Goal: Task Accomplishment & Management: Manage account settings

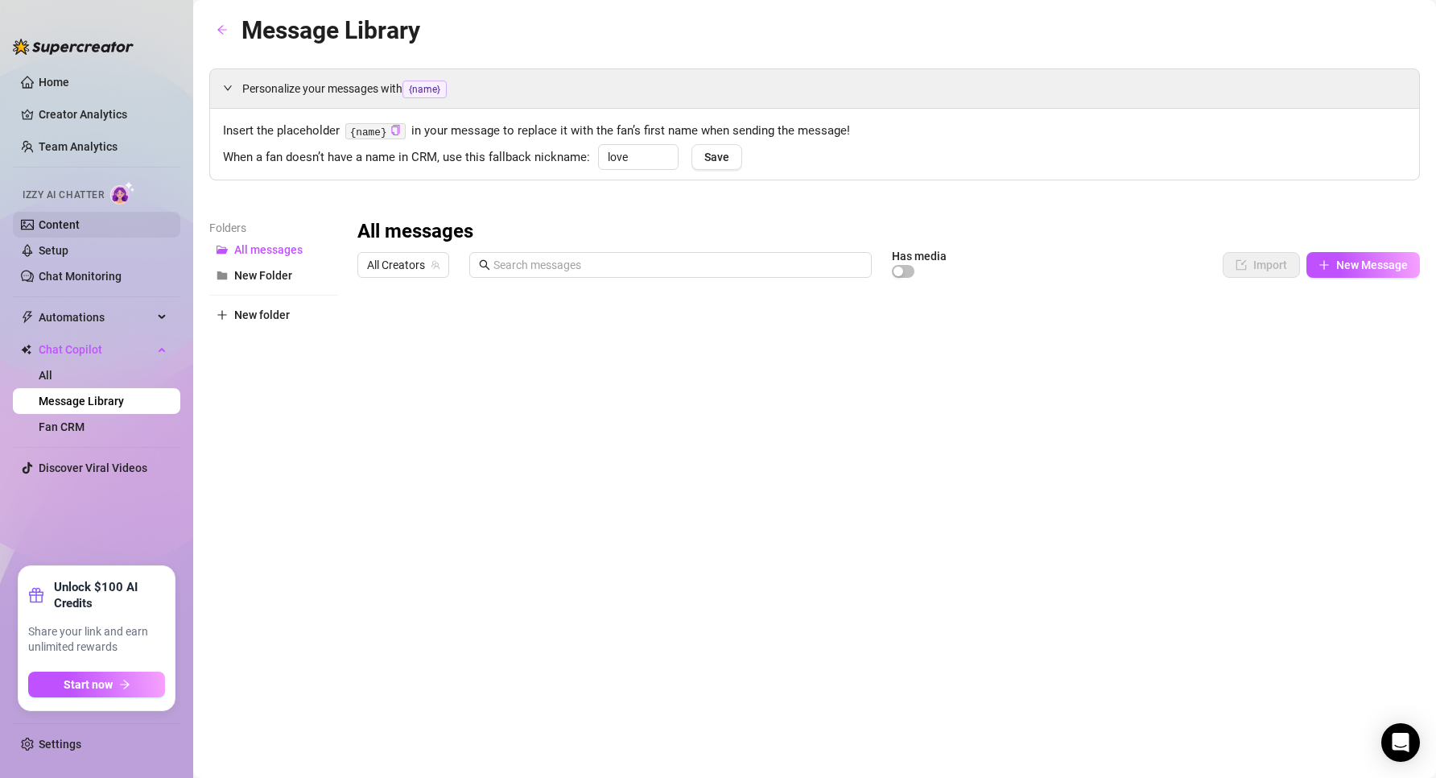
click at [68, 229] on link "Content" at bounding box center [59, 224] width 41 height 13
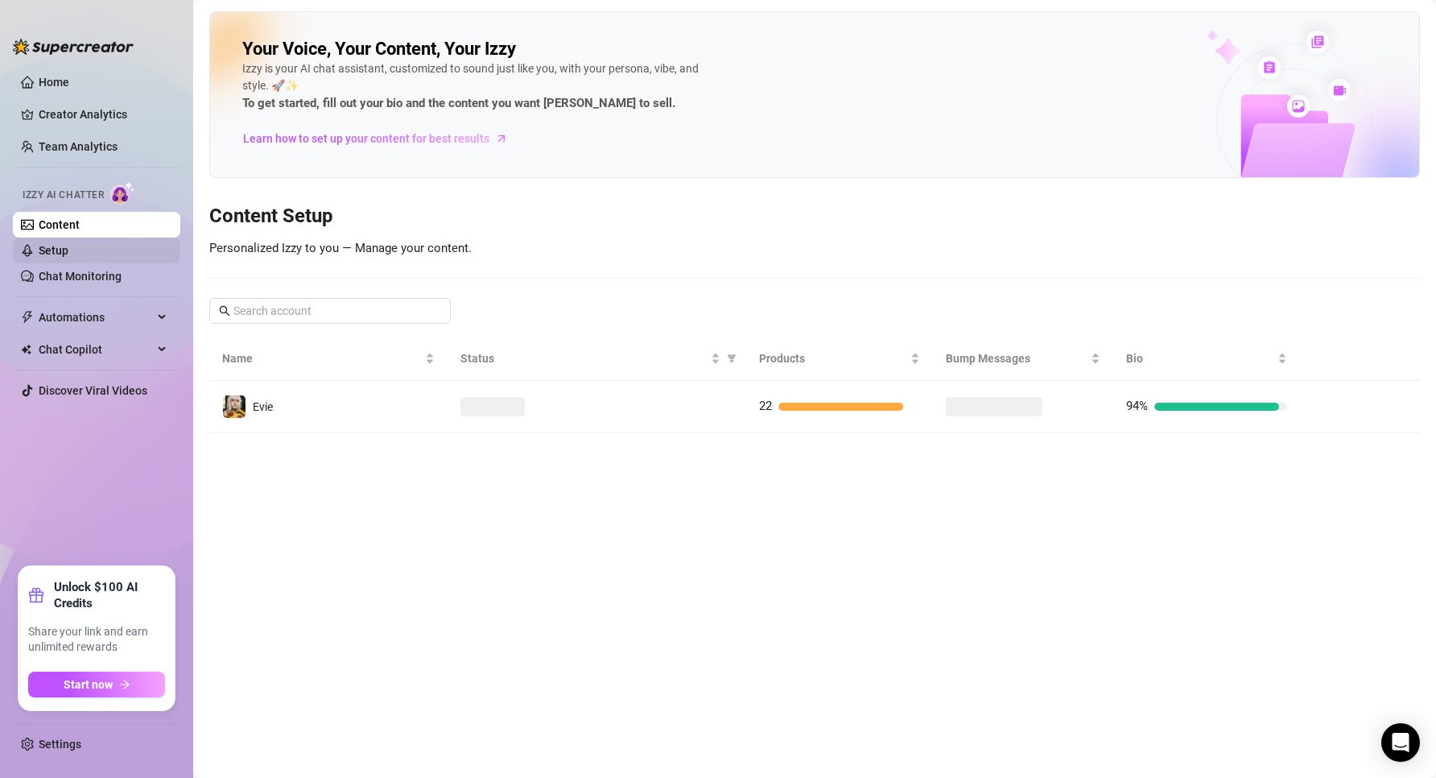
click at [68, 255] on link "Setup" at bounding box center [54, 250] width 30 height 13
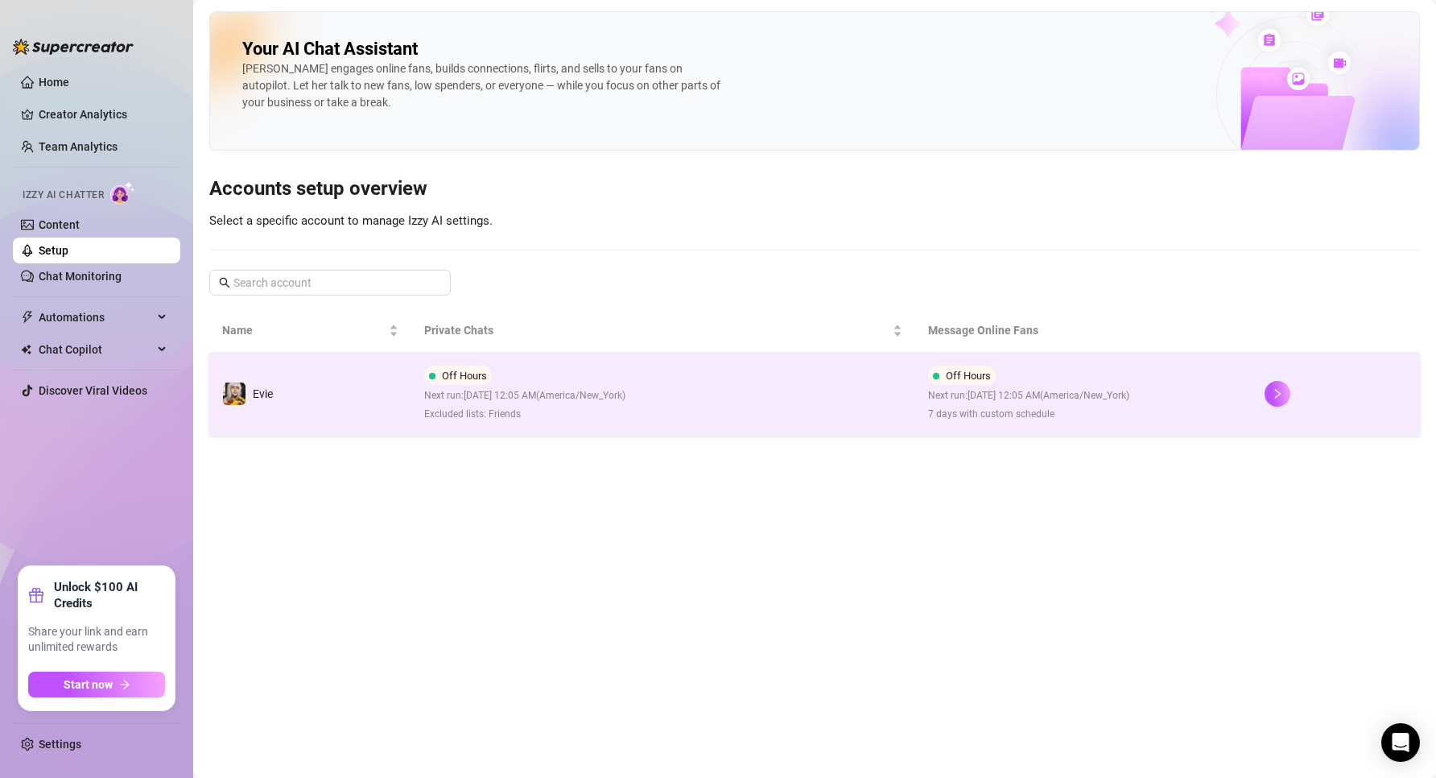
click at [717, 406] on td "Off Hours Next run: [DATE] 12:05 AM ( [GEOGRAPHIC_DATA]/New_York ) Excluded lis…" at bounding box center [663, 394] width 505 height 83
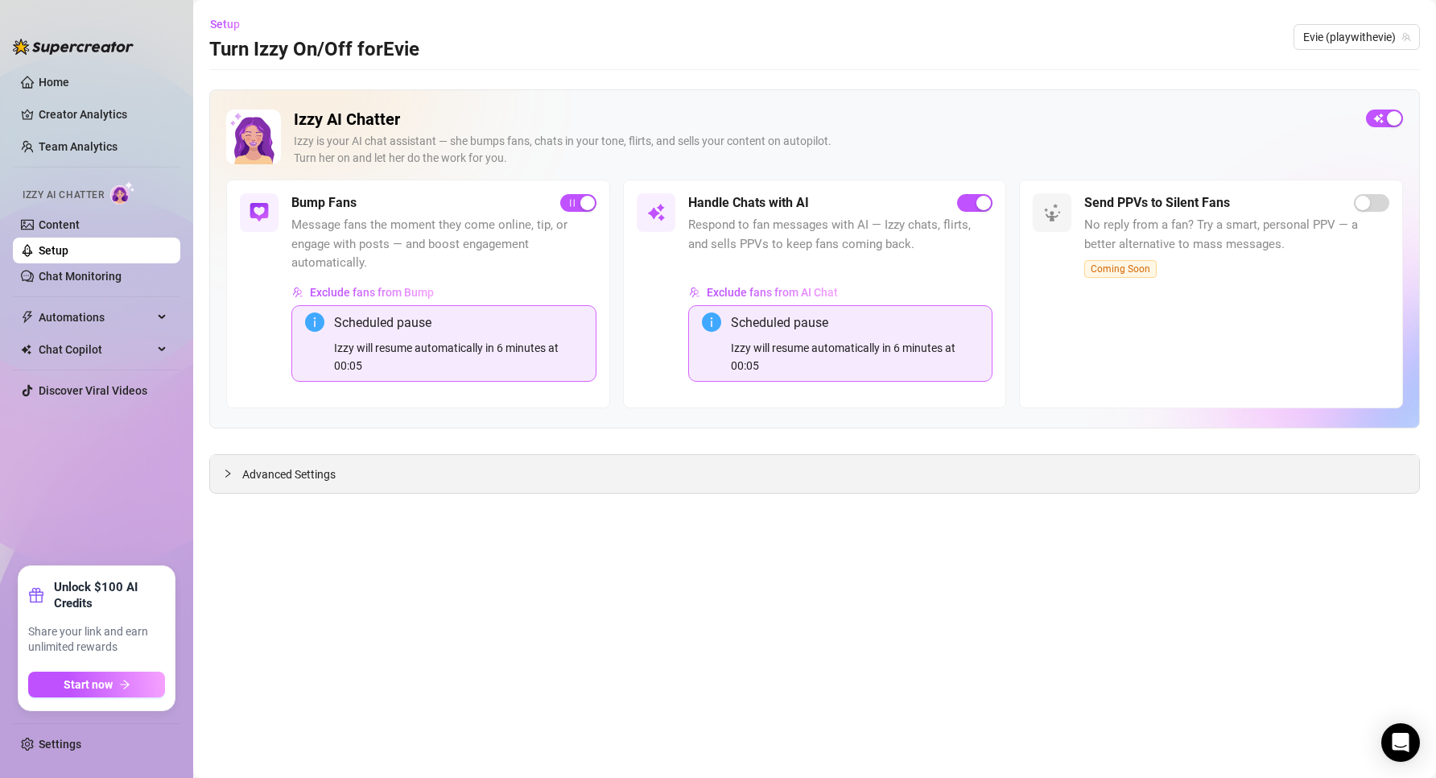
click at [234, 477] on div at bounding box center [232, 474] width 19 height 18
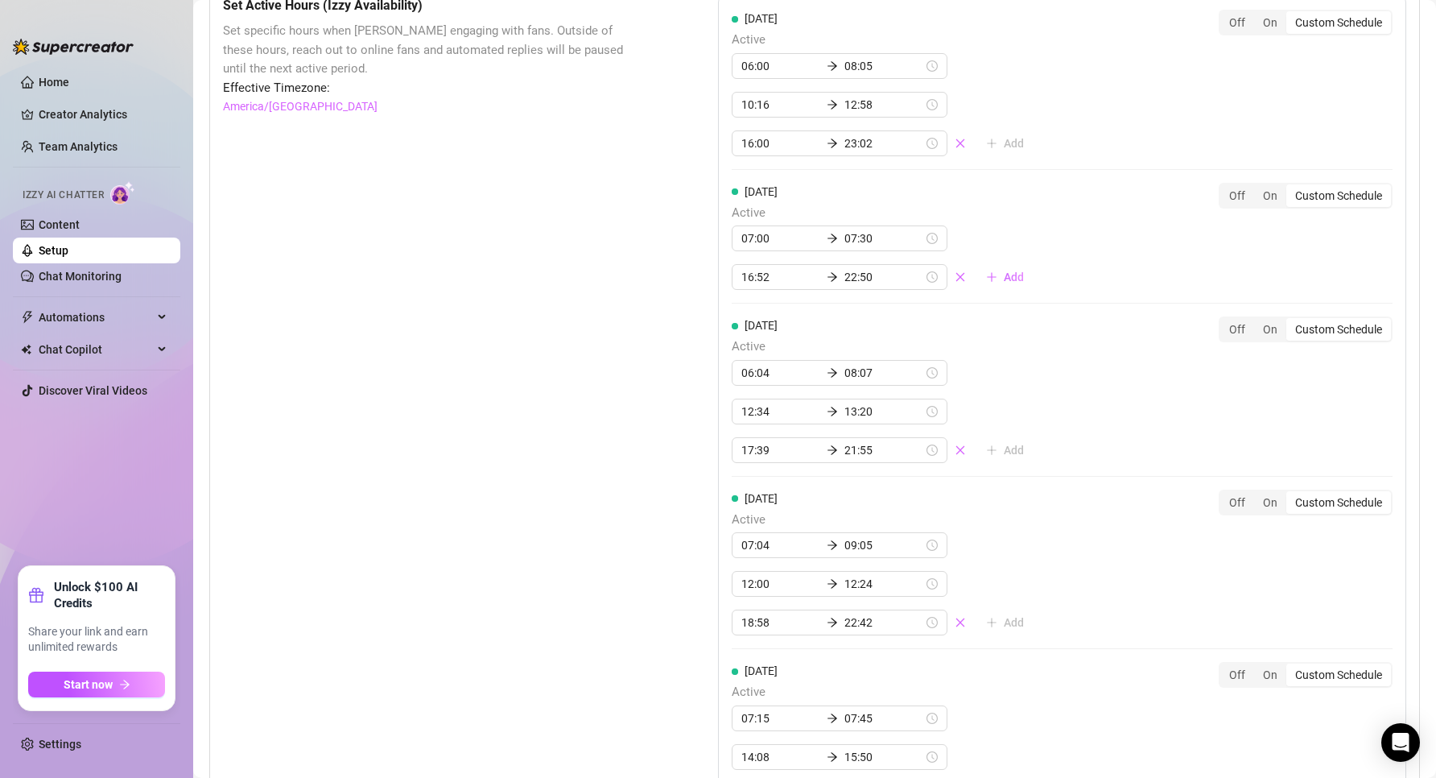
scroll to position [1932, 0]
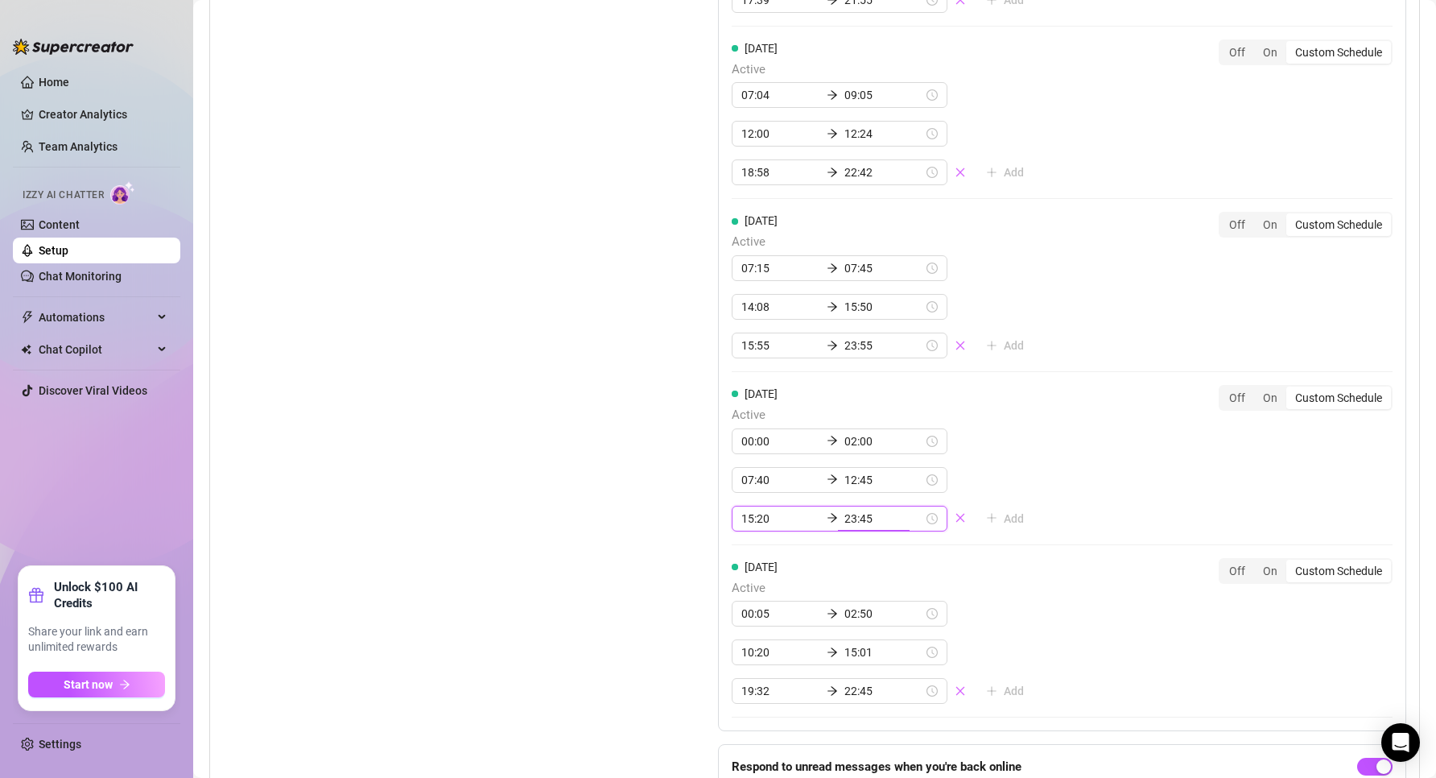
drag, startPoint x: 867, startPoint y: 525, endPoint x: 849, endPoint y: 523, distance: 17.8
click at [849, 523] on input "23:45" at bounding box center [883, 519] width 79 height 18
click at [1020, 580] on div "[DATE] Active 00:05 02:50 10:20 15:01 19:32 22:45 Add Off On Custom Schedule" at bounding box center [1063, 631] width 662 height 147
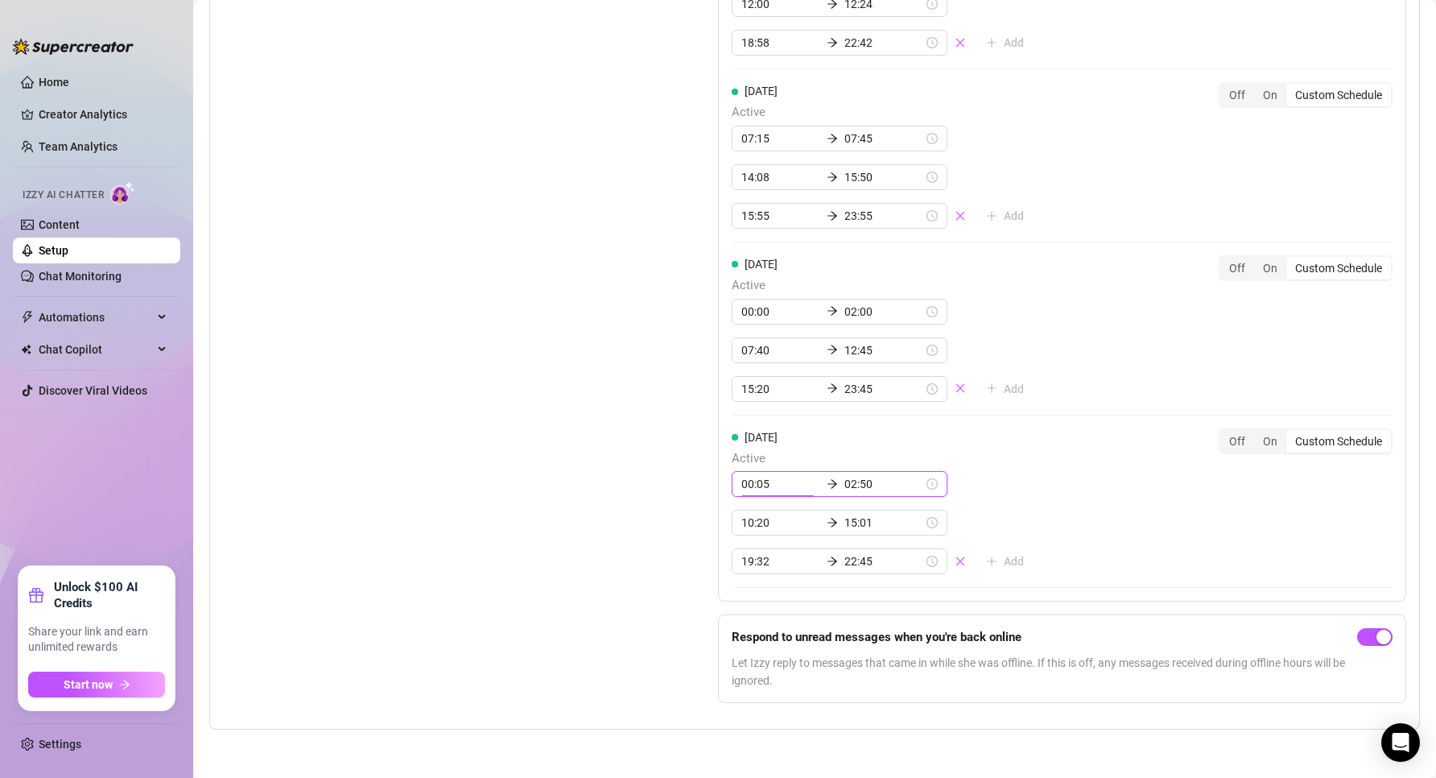
drag, startPoint x: 793, startPoint y: 490, endPoint x: 759, endPoint y: 484, distance: 34.4
click at [759, 484] on input "00:05" at bounding box center [780, 484] width 79 height 18
type input "00:02"
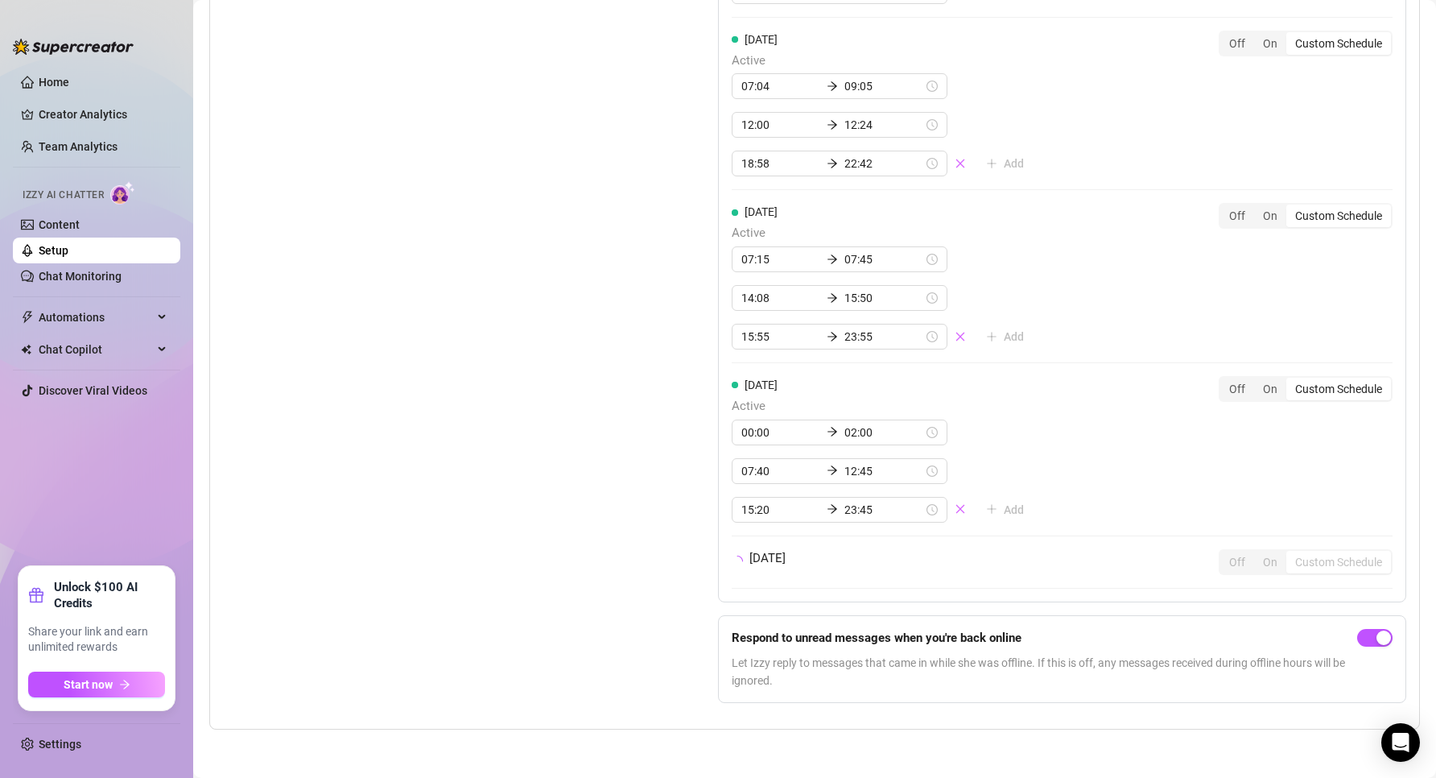
click at [654, 493] on div "Set Active Hours (Izzy Availability) Set specific hours when Izzy engaging with…" at bounding box center [814, 126] width 1183 height 1179
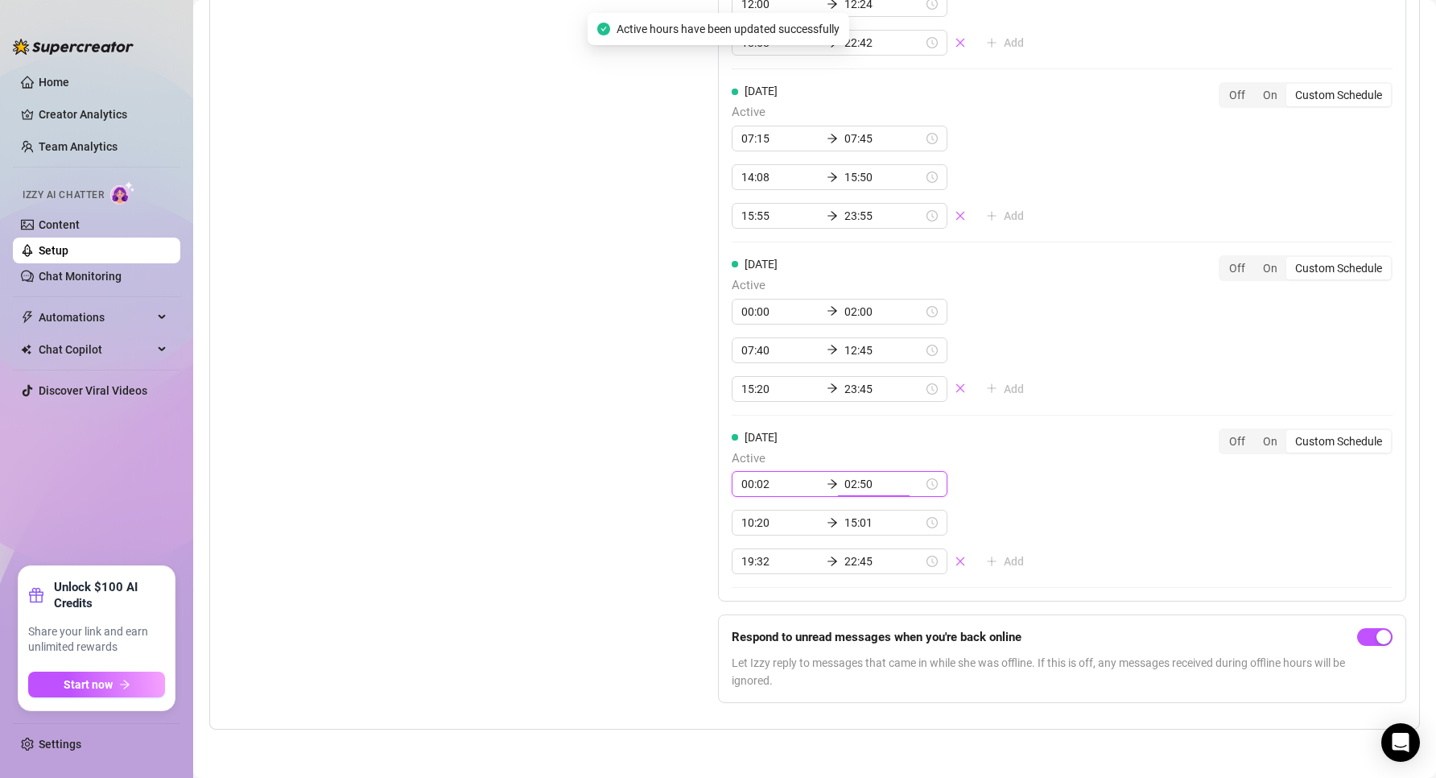
drag, startPoint x: 869, startPoint y: 489, endPoint x: 850, endPoint y: 487, distance: 19.4
click at [850, 487] on input "02:50" at bounding box center [883, 484] width 79 height 18
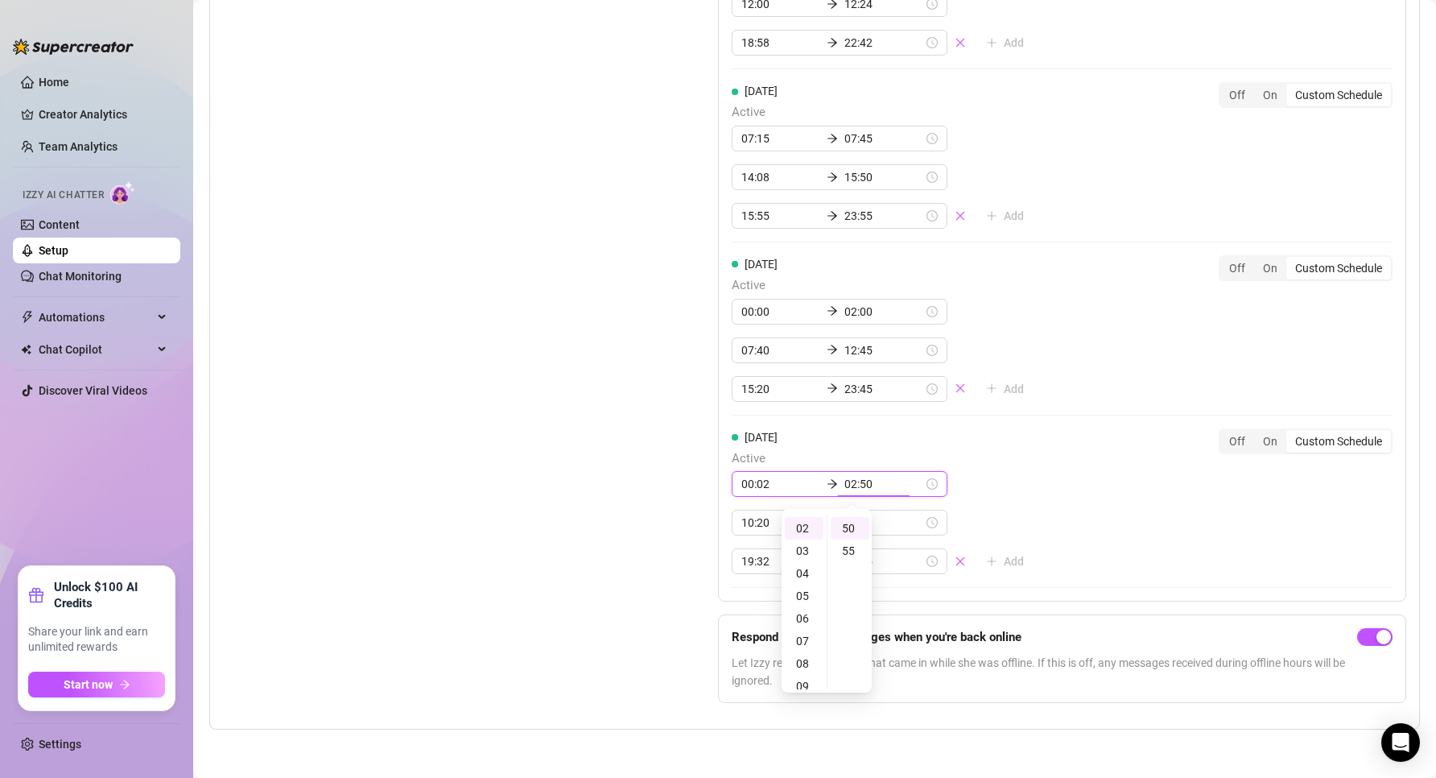
click at [864, 490] on input "02:50" at bounding box center [883, 484] width 79 height 18
drag, startPoint x: 863, startPoint y: 489, endPoint x: 837, endPoint y: 489, distance: 25.8
click at [844, 489] on input "02:50" at bounding box center [883, 484] width 79 height 18
click at [849, 485] on input "02:50" at bounding box center [883, 484] width 79 height 18
click at [858, 483] on input "02:50" at bounding box center [883, 484] width 79 height 18
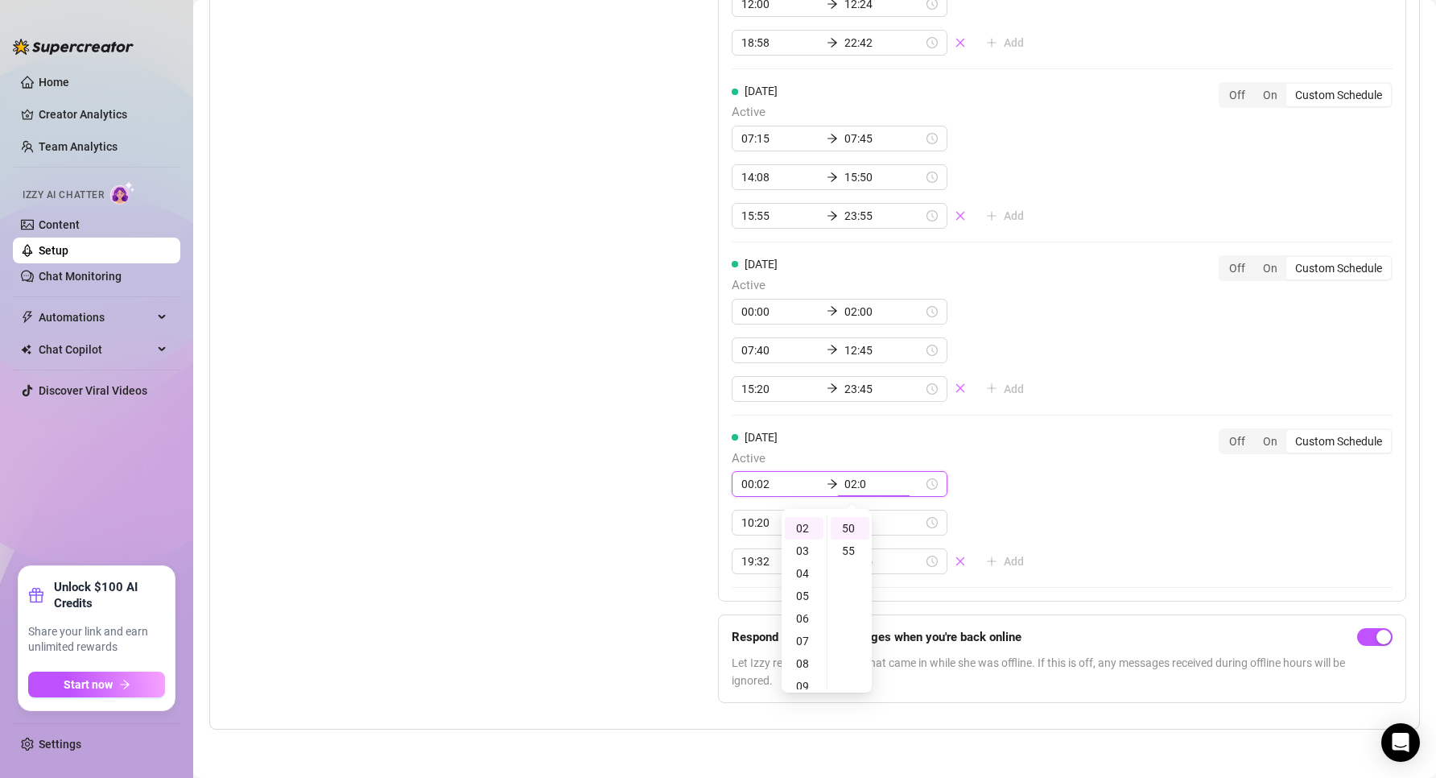
type input "02:01"
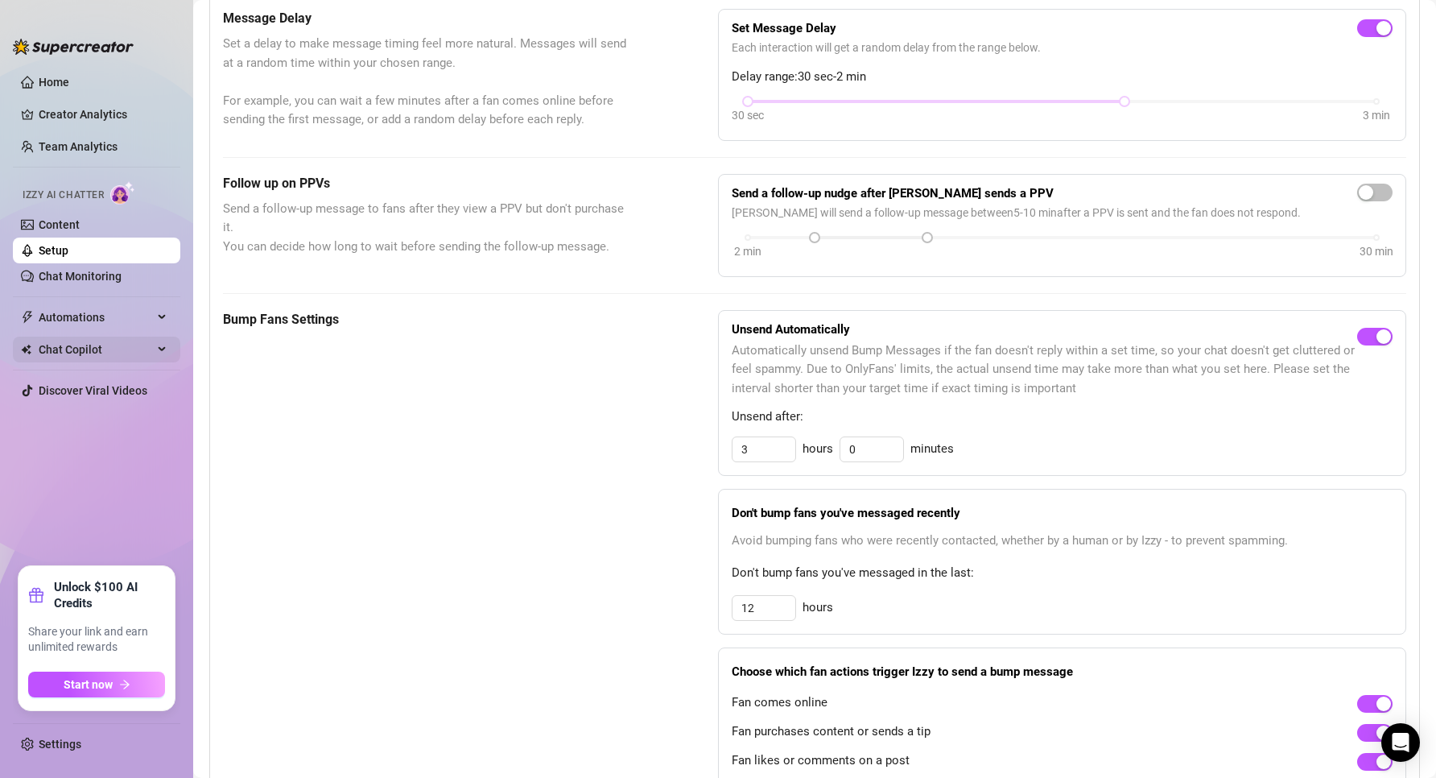
scroll to position [886, 0]
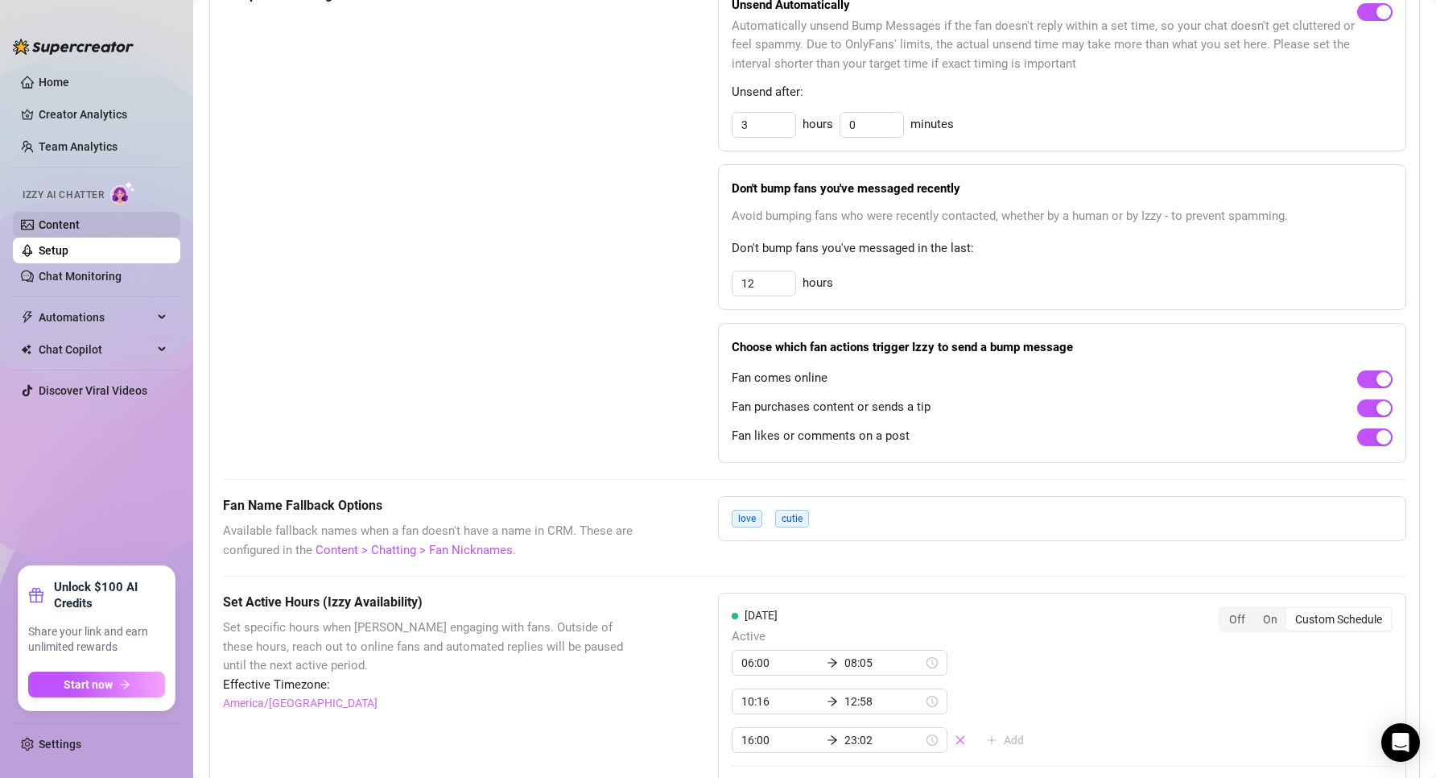
click at [39, 223] on link "Content" at bounding box center [59, 224] width 41 height 13
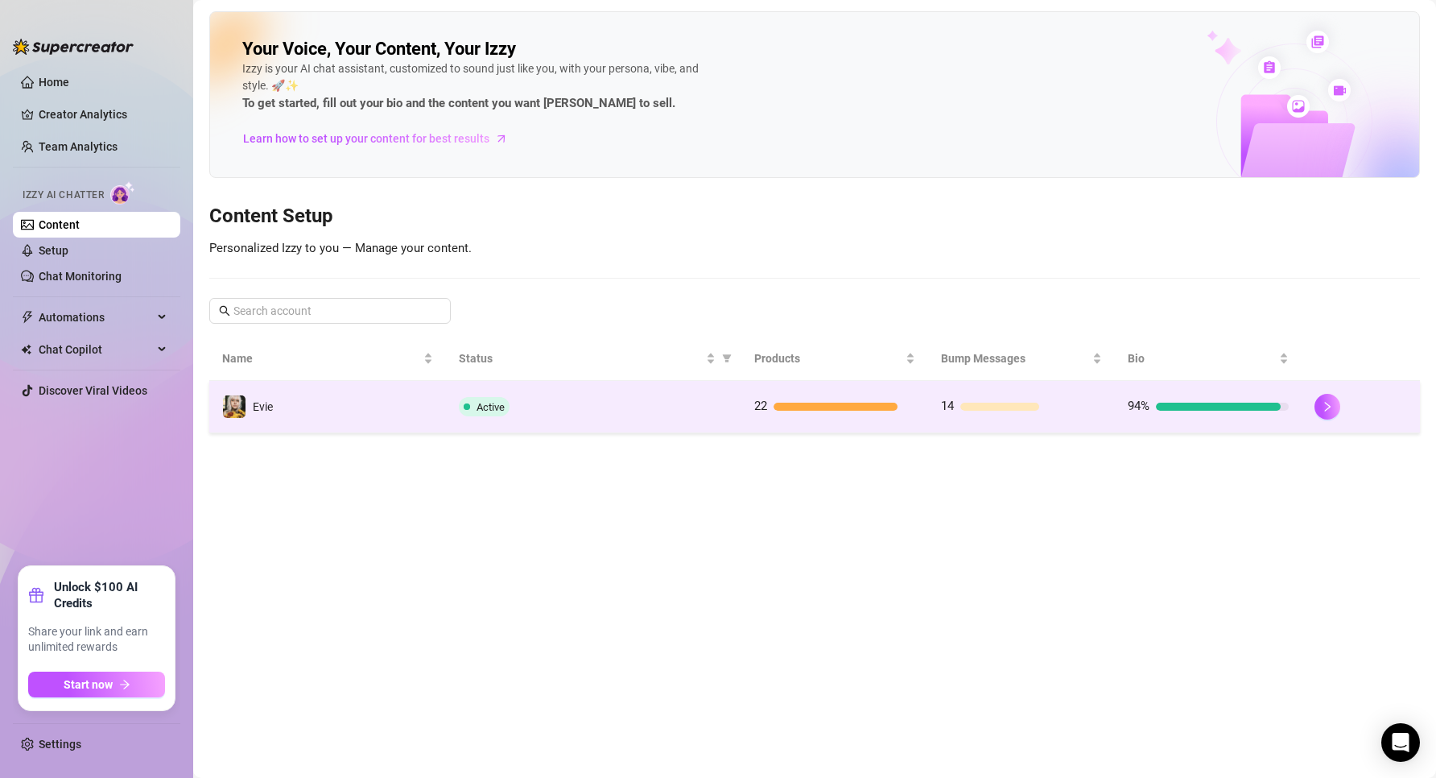
click at [551, 397] on div "Active" at bounding box center [594, 406] width 270 height 19
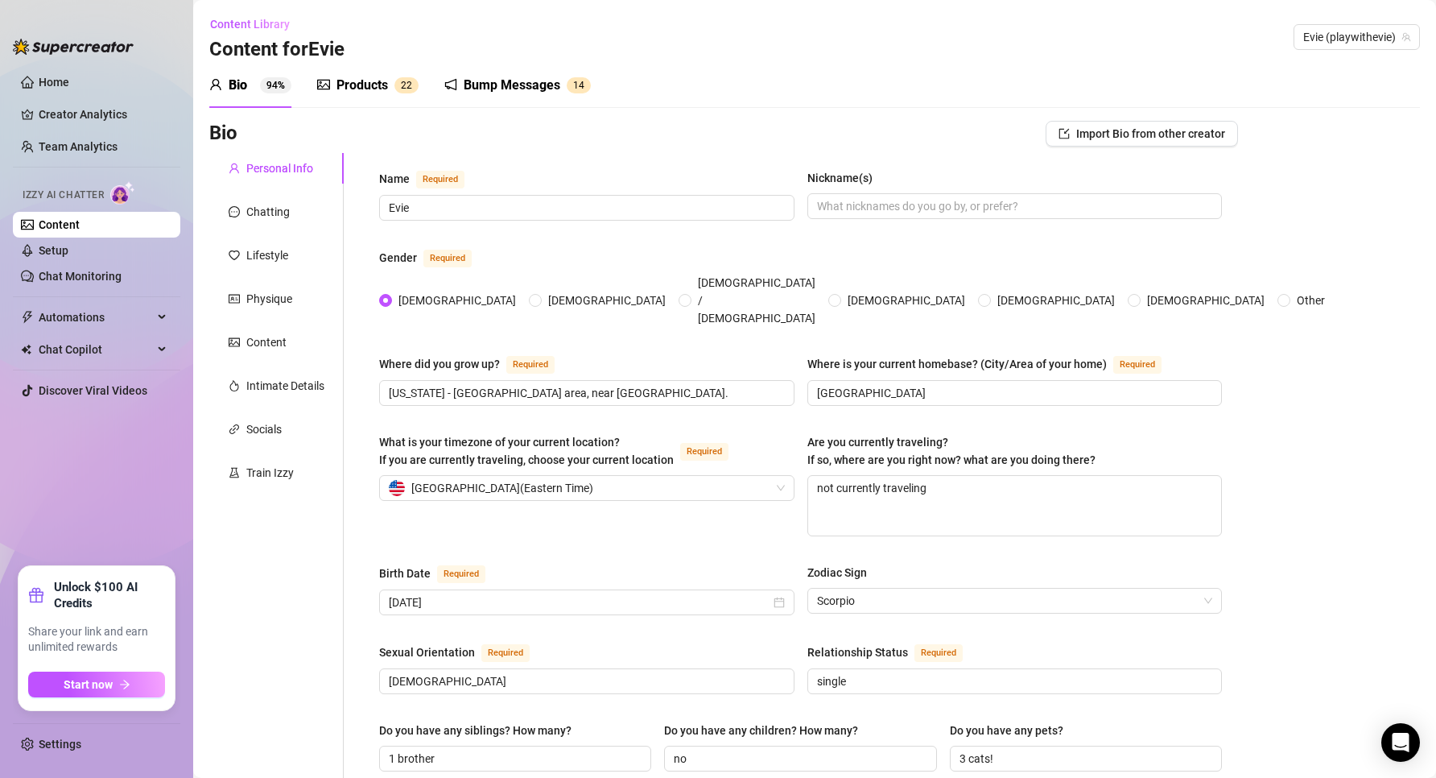
click at [361, 96] on div "Products 2 2" at bounding box center [367, 85] width 101 height 45
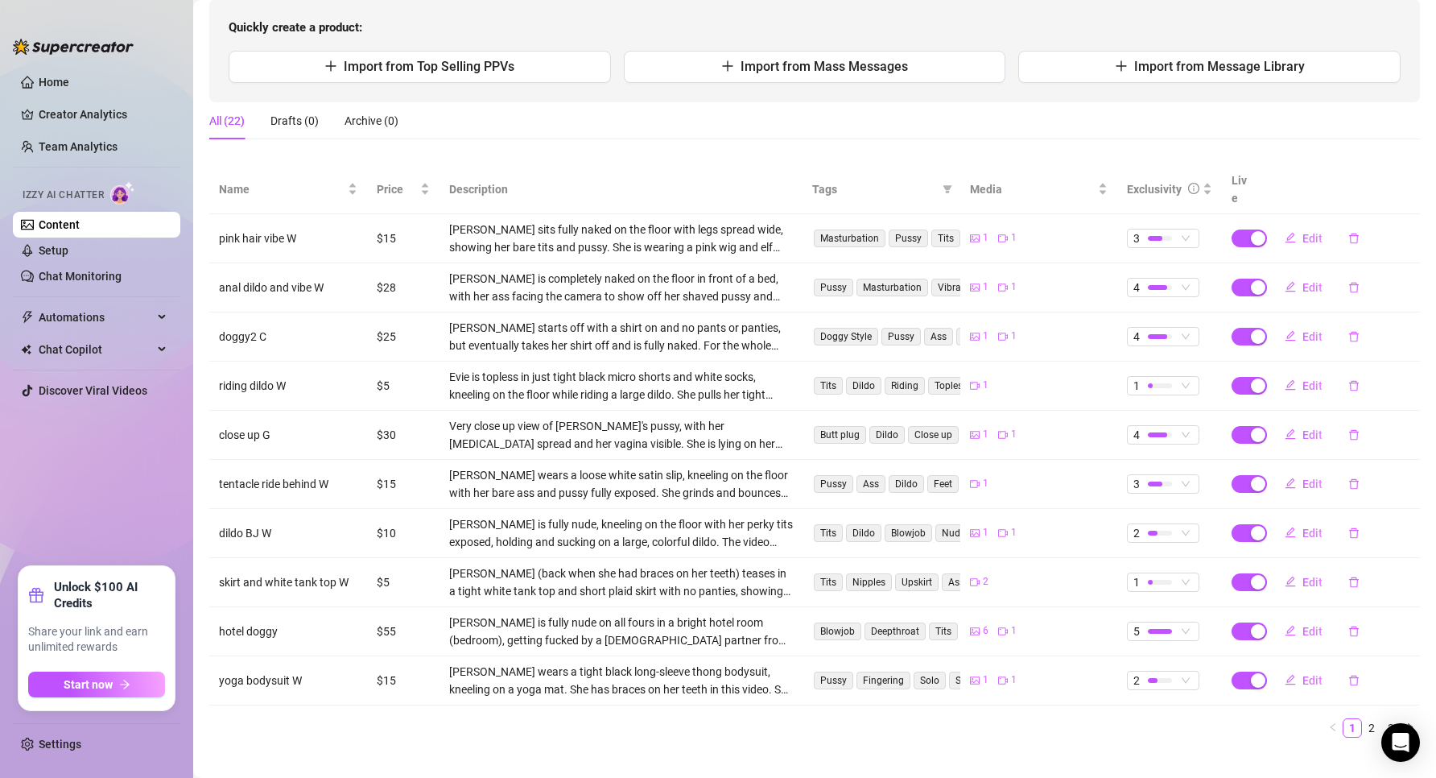
scroll to position [170, 0]
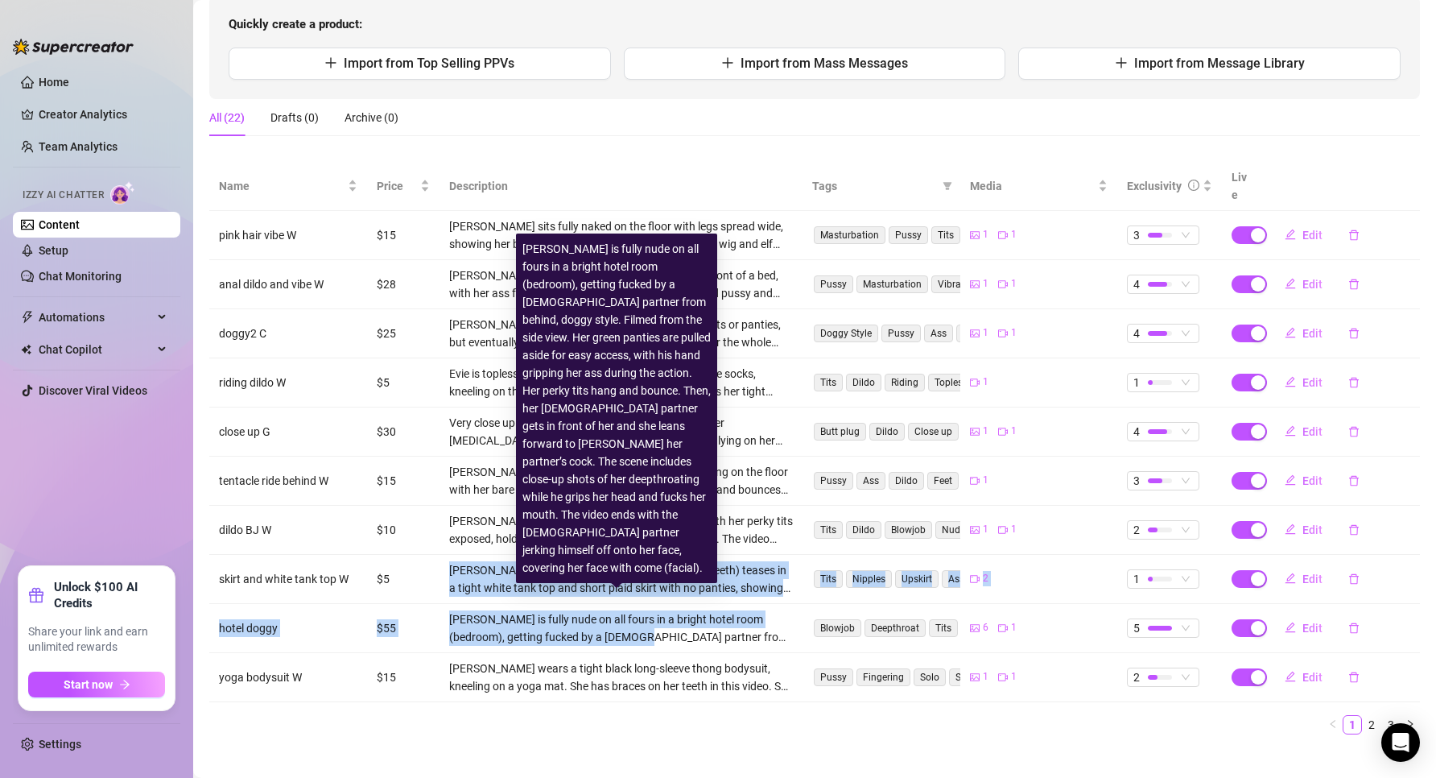
drag, startPoint x: 417, startPoint y: 551, endPoint x: 626, endPoint y: 620, distance: 220.5
click at [626, 620] on tbody "pink hair vibe W $15 [PERSON_NAME] sits fully naked on the floor with legs spre…" at bounding box center [814, 456] width 1211 height 491
click at [626, 620] on div "[PERSON_NAME] is fully nude on all fours in a bright hotel room (bedroom), gett…" at bounding box center [621, 627] width 344 height 35
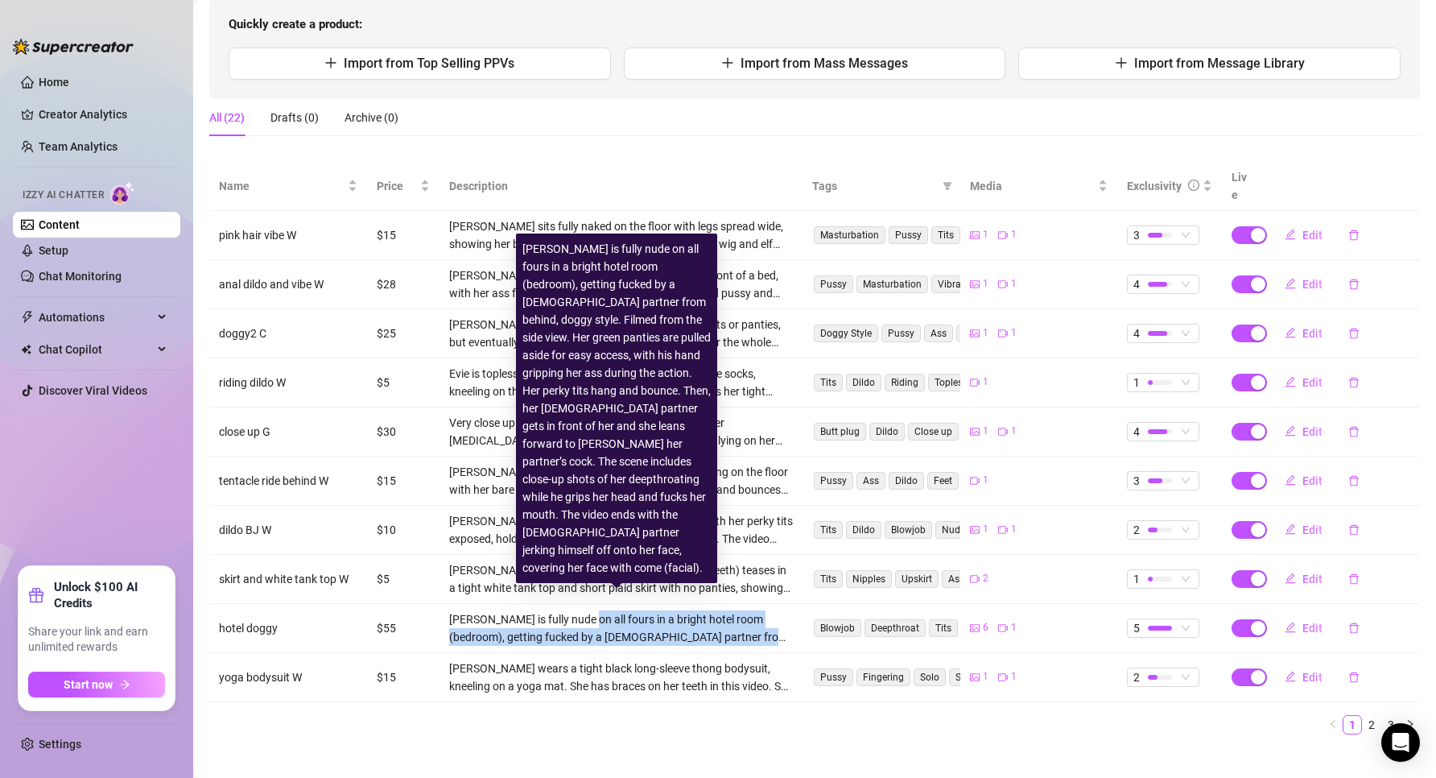
drag, startPoint x: 582, startPoint y: 631, endPoint x: 571, endPoint y: 594, distance: 38.7
click at [571, 604] on td "[PERSON_NAME] is fully nude on all fours in a bright hotel room (bedroom), gett…" at bounding box center [621, 628] width 363 height 49
click at [570, 610] on div "[PERSON_NAME] is fully nude on all fours in a bright hotel room (bedroom), gett…" at bounding box center [621, 627] width 344 height 35
drag, startPoint x: 570, startPoint y: 593, endPoint x: 583, endPoint y: 625, distance: 33.9
click at [583, 625] on div "[PERSON_NAME] is fully nude on all fours in a bright hotel room (bedroom), gett…" at bounding box center [621, 627] width 344 height 35
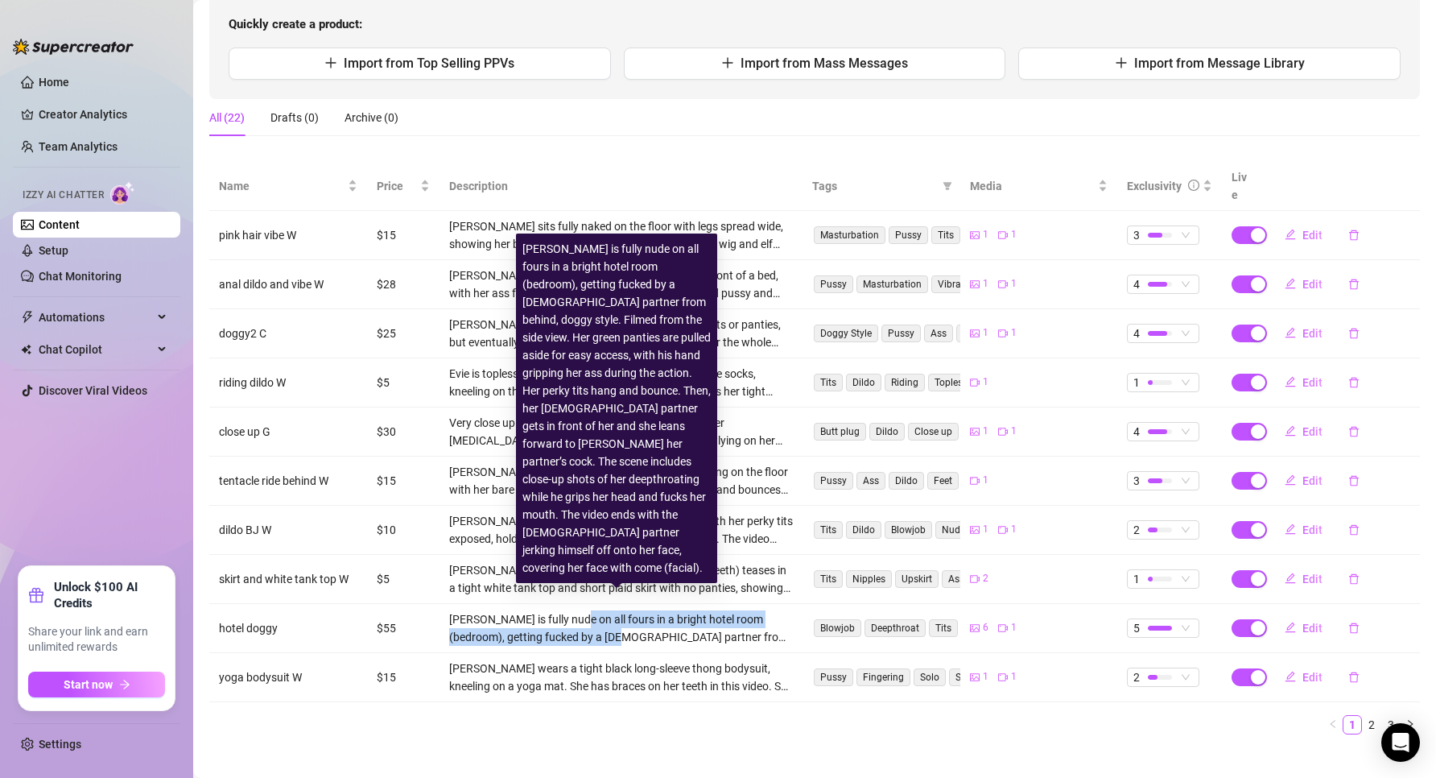
click at [583, 625] on div "[PERSON_NAME] is fully nude on all fours in a bright hotel room (bedroom), gett…" at bounding box center [621, 627] width 344 height 35
drag, startPoint x: 581, startPoint y: 624, endPoint x: 584, endPoint y: 592, distance: 32.4
click at [583, 610] on div "[PERSON_NAME] is fully nude on all fours in a bright hotel room (bedroom), gett…" at bounding box center [621, 627] width 344 height 35
click at [584, 610] on div "[PERSON_NAME] is fully nude on all fours in a bright hotel room (bedroom), gett…" at bounding box center [621, 627] width 344 height 35
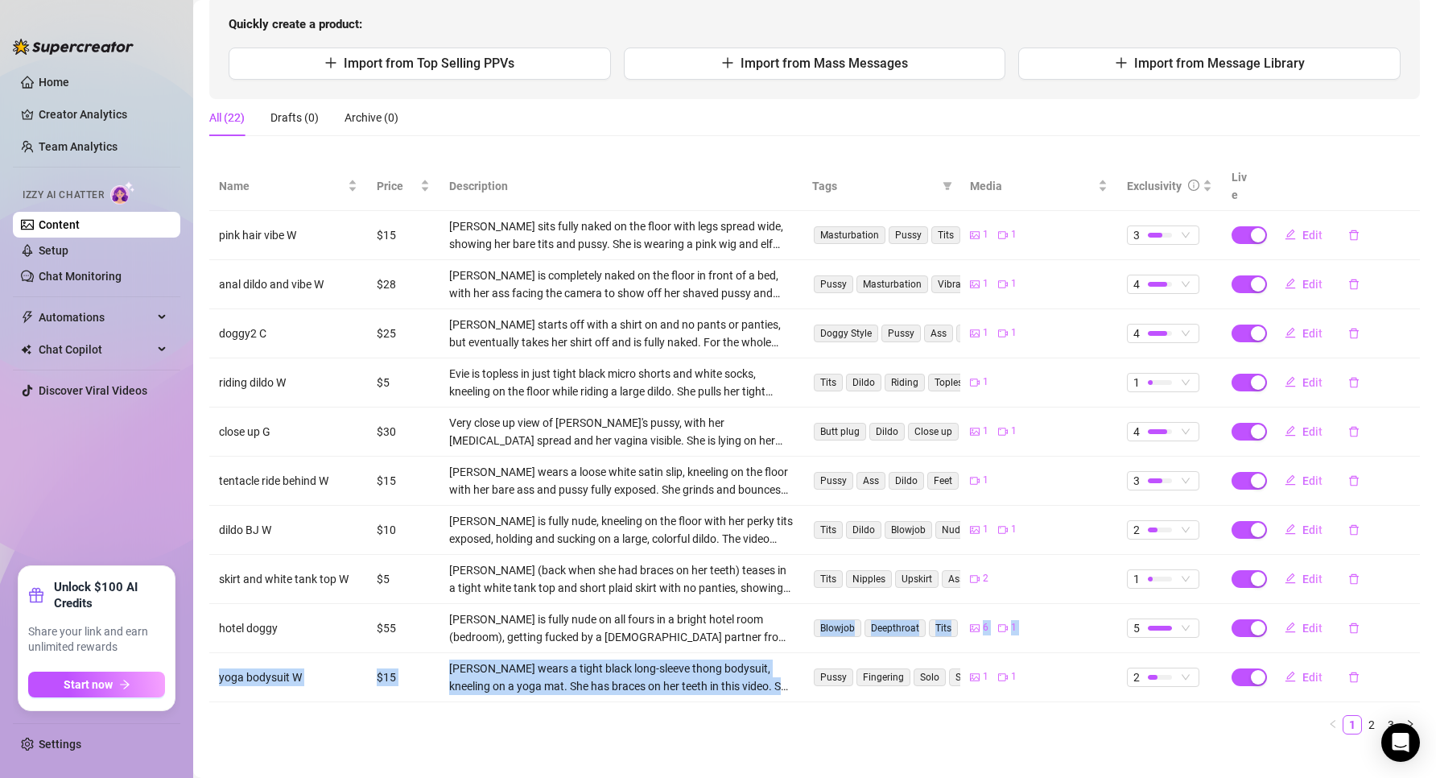
click at [589, 634] on tbody "pink hair vibe W $15 [PERSON_NAME] sits fully naked on the floor with legs spre…" at bounding box center [814, 456] width 1211 height 491
click at [589, 634] on td "[PERSON_NAME] is fully nude on all fours in a bright hotel room (bedroom), gett…" at bounding box center [621, 628] width 363 height 49
drag, startPoint x: 588, startPoint y: 633, endPoint x: 593, endPoint y: 670, distance: 37.5
click at [593, 670] on tbody "pink hair vibe W $15 [PERSON_NAME] sits fully naked on the floor with legs spre…" at bounding box center [814, 456] width 1211 height 491
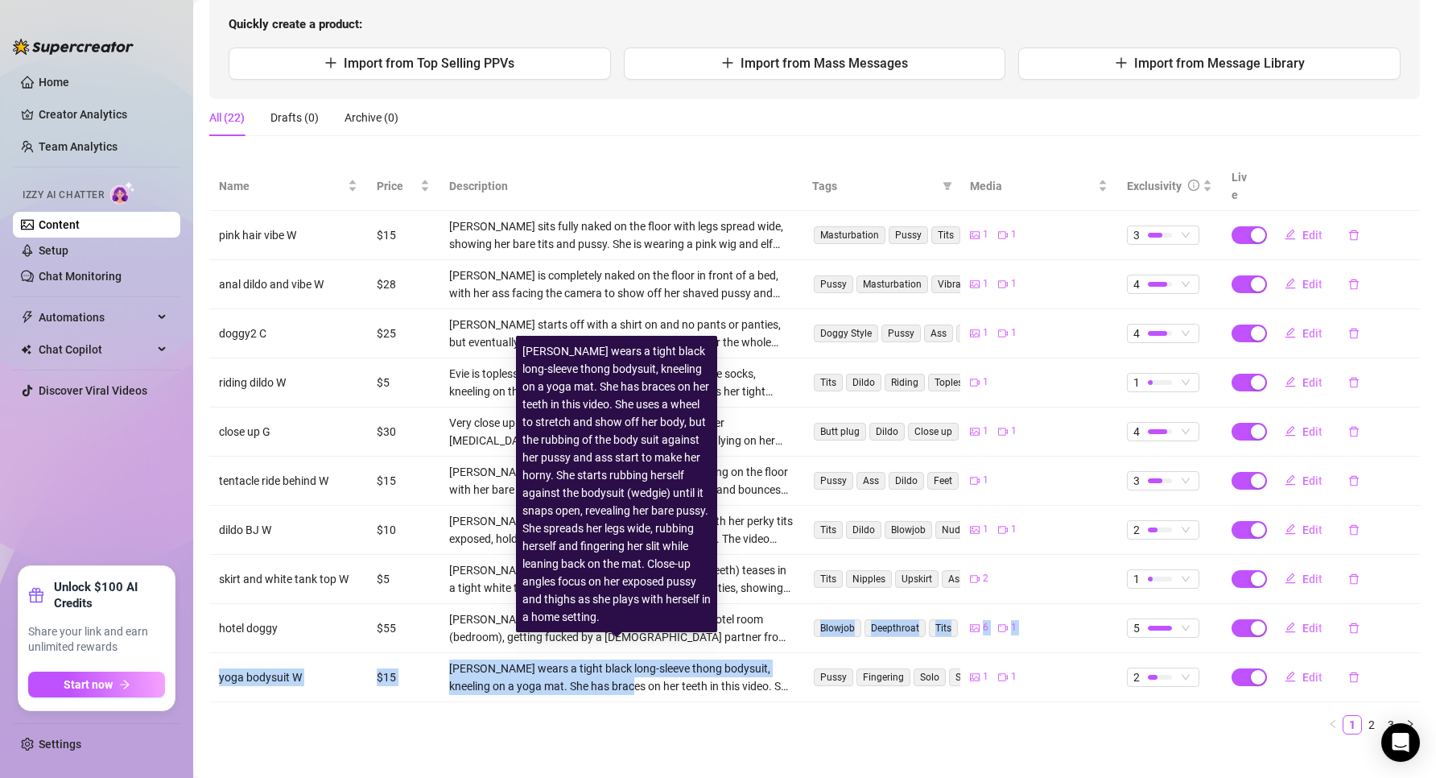
click at [589, 667] on div "[PERSON_NAME] wears a tight black long-sleeve thong bodysuit, kneeling on a yog…" at bounding box center [621, 676] width 344 height 35
click at [497, 660] on div "[PERSON_NAME] wears a tight black long-sleeve thong bodysuit, kneeling on a yog…" at bounding box center [621, 676] width 344 height 35
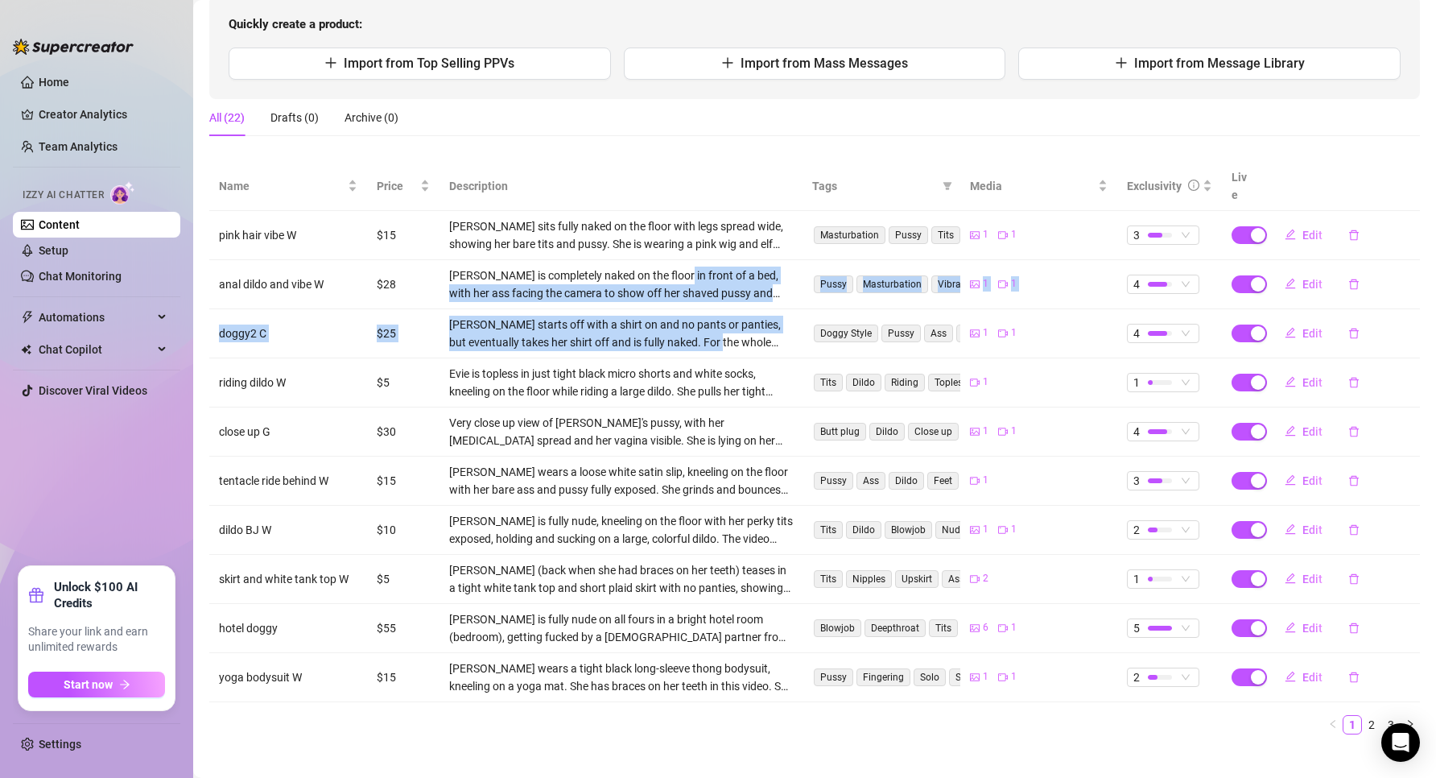
click at [698, 332] on tbody "pink hair vibe W $15 [PERSON_NAME] sits fully naked on the floor with legs spre…" at bounding box center [814, 456] width 1211 height 491
click at [698, 332] on div "[PERSON_NAME] starts off with a shirt on and no pants or panties, but eventuall…" at bounding box center [621, 333] width 344 height 35
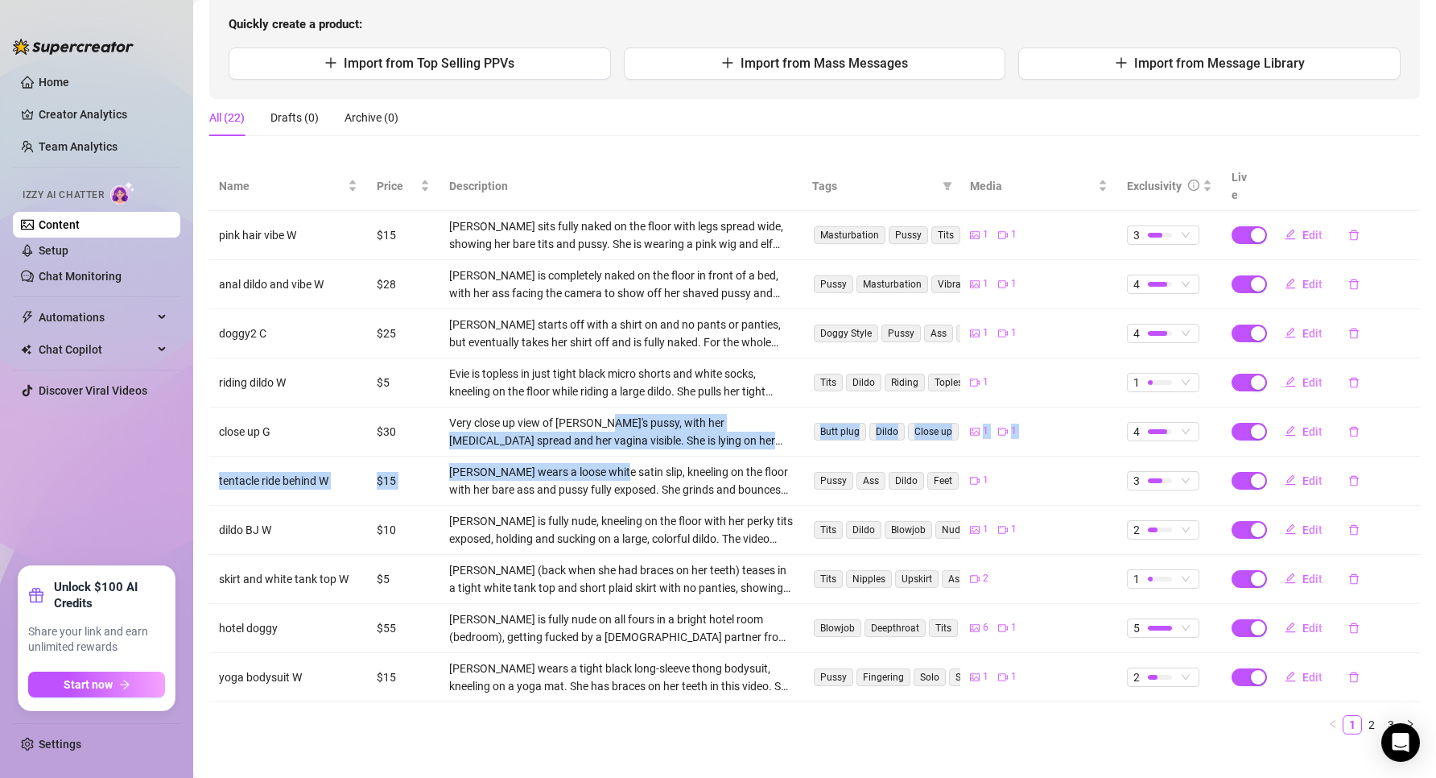
drag, startPoint x: 601, startPoint y: 422, endPoint x: 595, endPoint y: 353, distance: 68.7
click at [596, 365] on tbody "pink hair vibe W $15 [PERSON_NAME] sits fully naked on the floor with legs spre…" at bounding box center [814, 456] width 1211 height 491
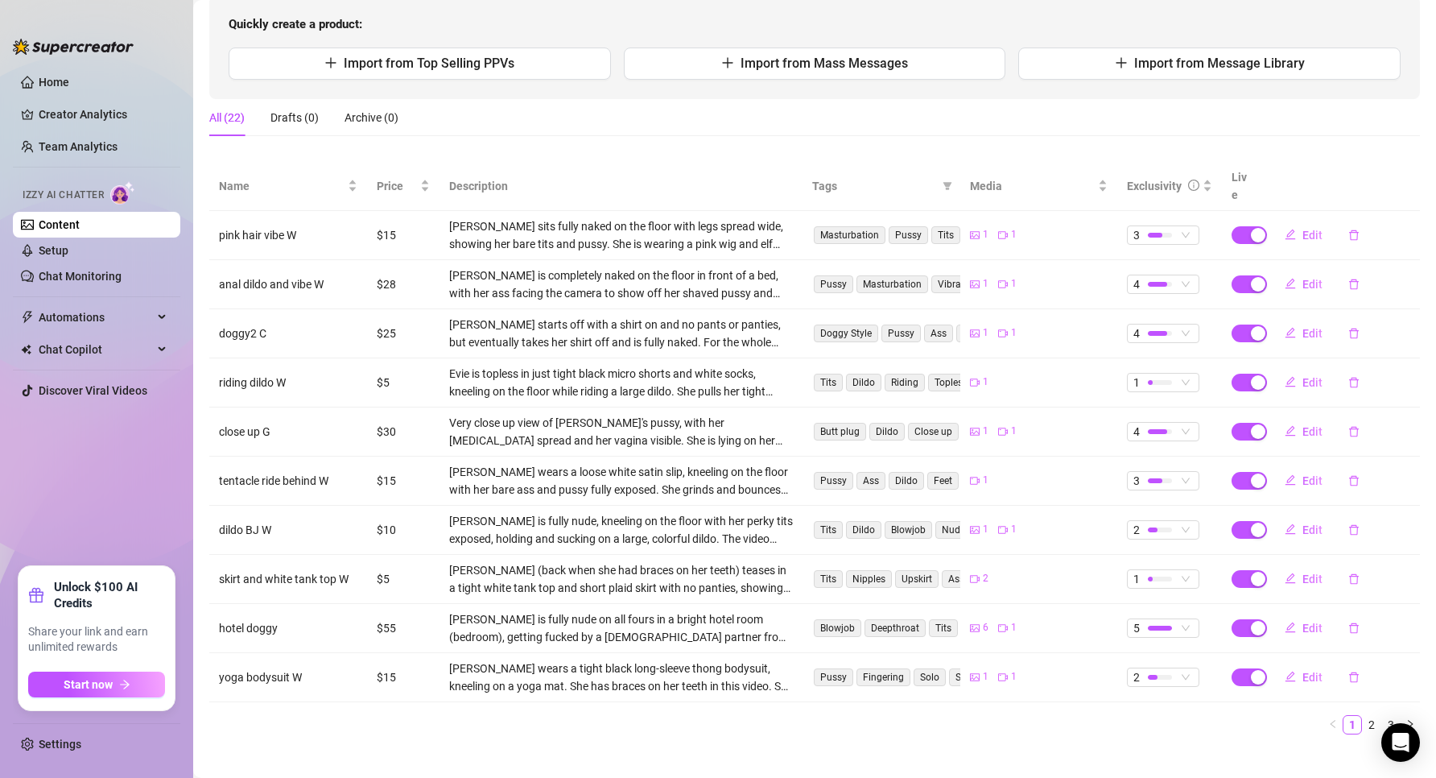
click at [595, 365] on div "Evie is topless in just tight black micro shorts and white socks, kneeling on t…" at bounding box center [621, 382] width 344 height 35
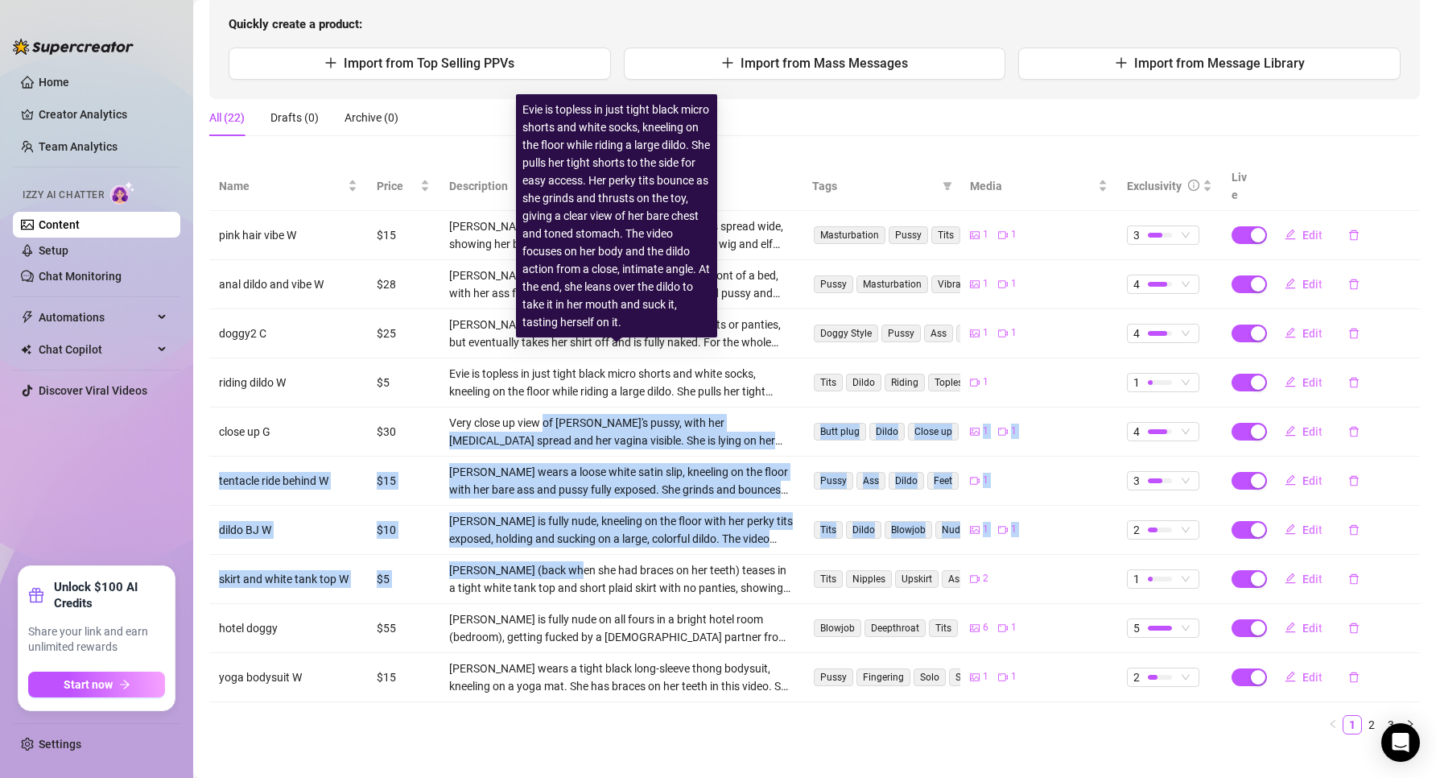
drag, startPoint x: 544, startPoint y: 417, endPoint x: 565, endPoint y: 568, distance: 152.8
click at [565, 568] on tbody "pink hair vibe W $15 [PERSON_NAME] sits fully naked on the floor with legs spre…" at bounding box center [814, 456] width 1211 height 491
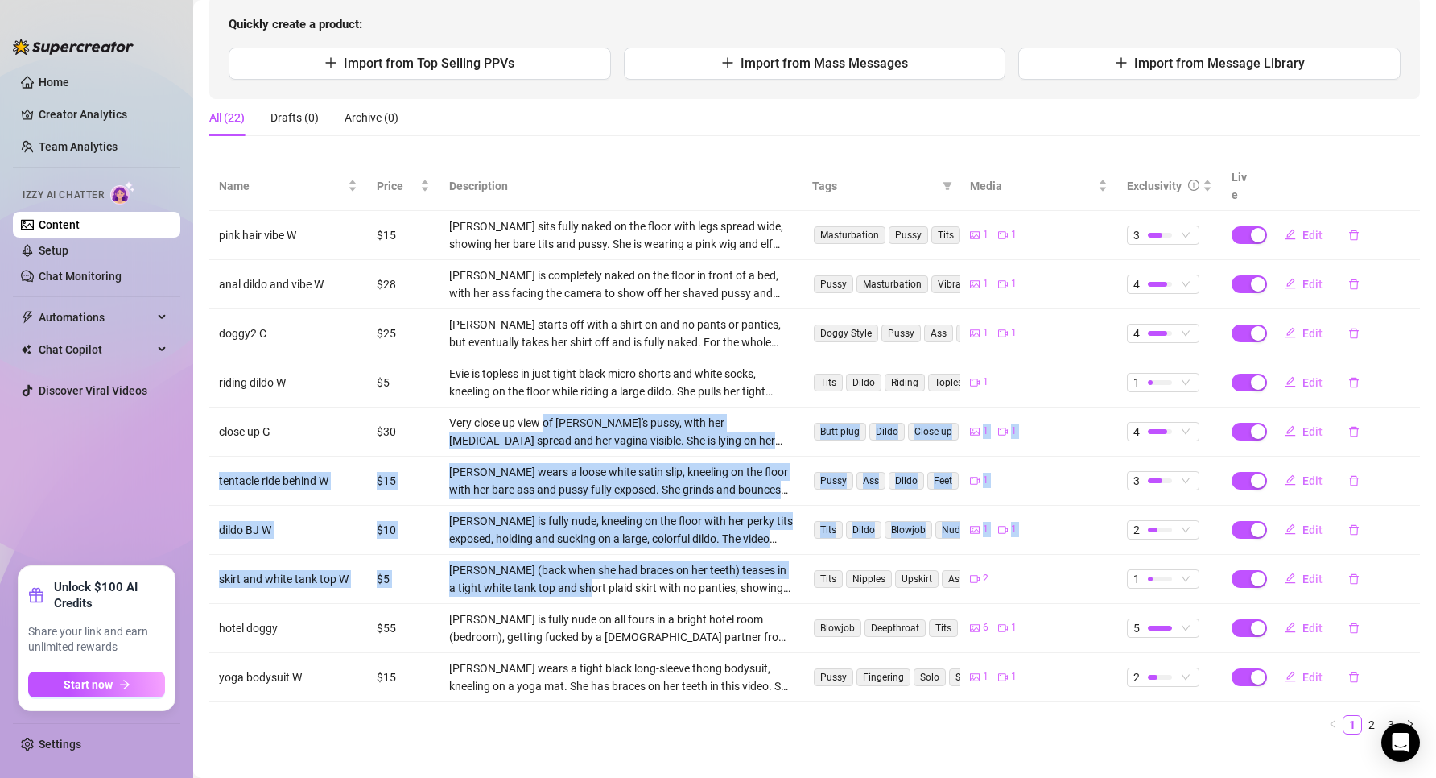
click at [564, 568] on div "[PERSON_NAME] (back when she had braces on her teeth) teases in a tight white t…" at bounding box center [621, 578] width 344 height 35
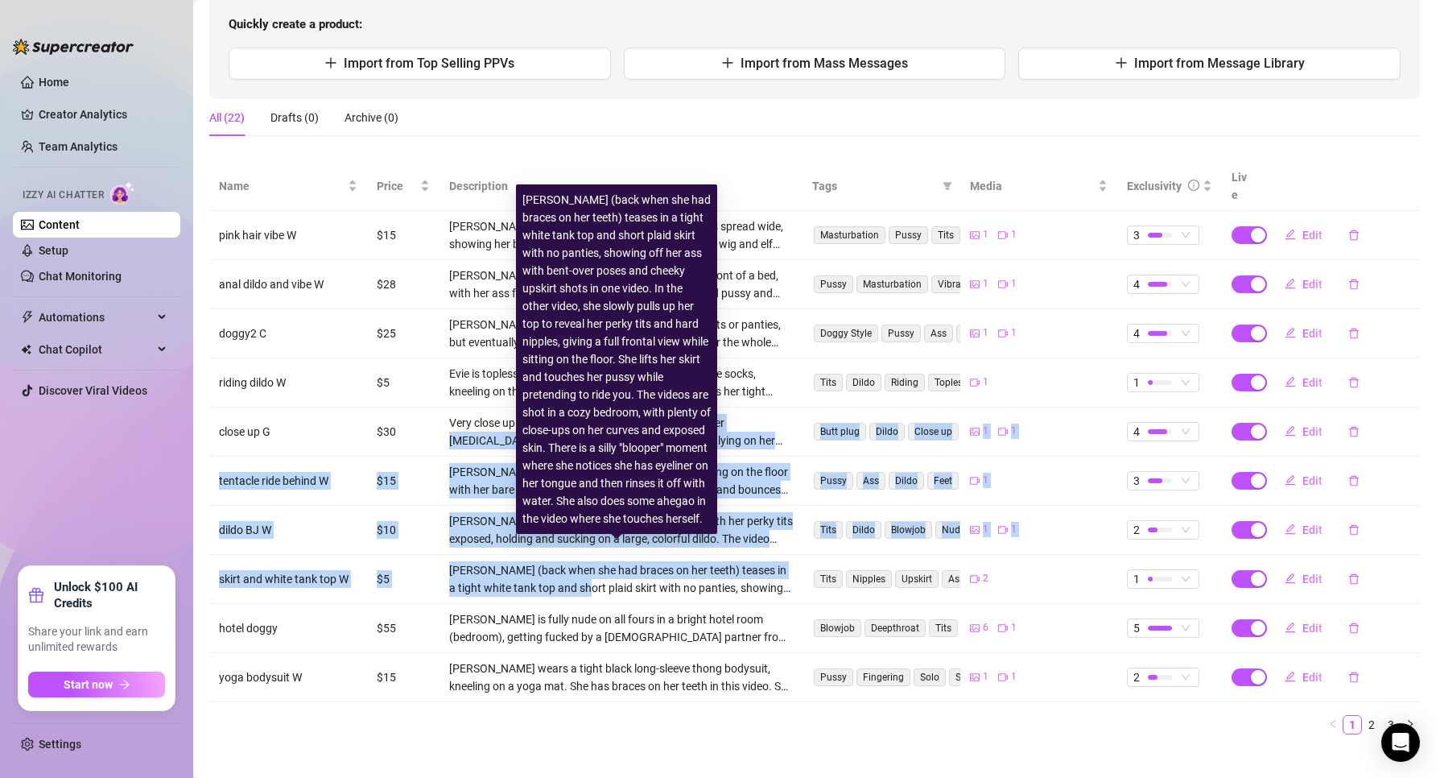
click at [564, 568] on div "[PERSON_NAME] (back when she had braces on her teeth) teases in a tight white t…" at bounding box center [621, 578] width 344 height 35
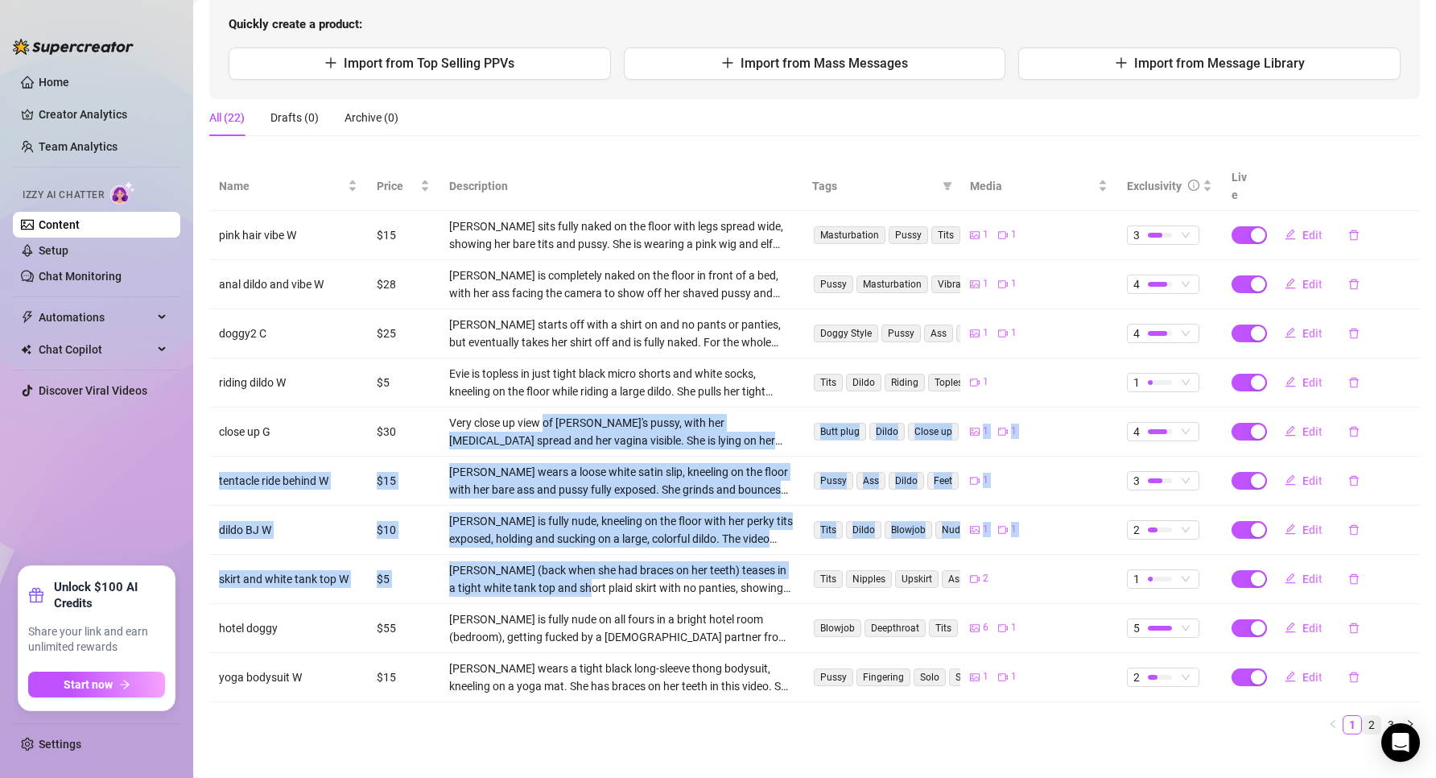
click at [1362, 715] on li "2" at bounding box center [1371, 724] width 19 height 19
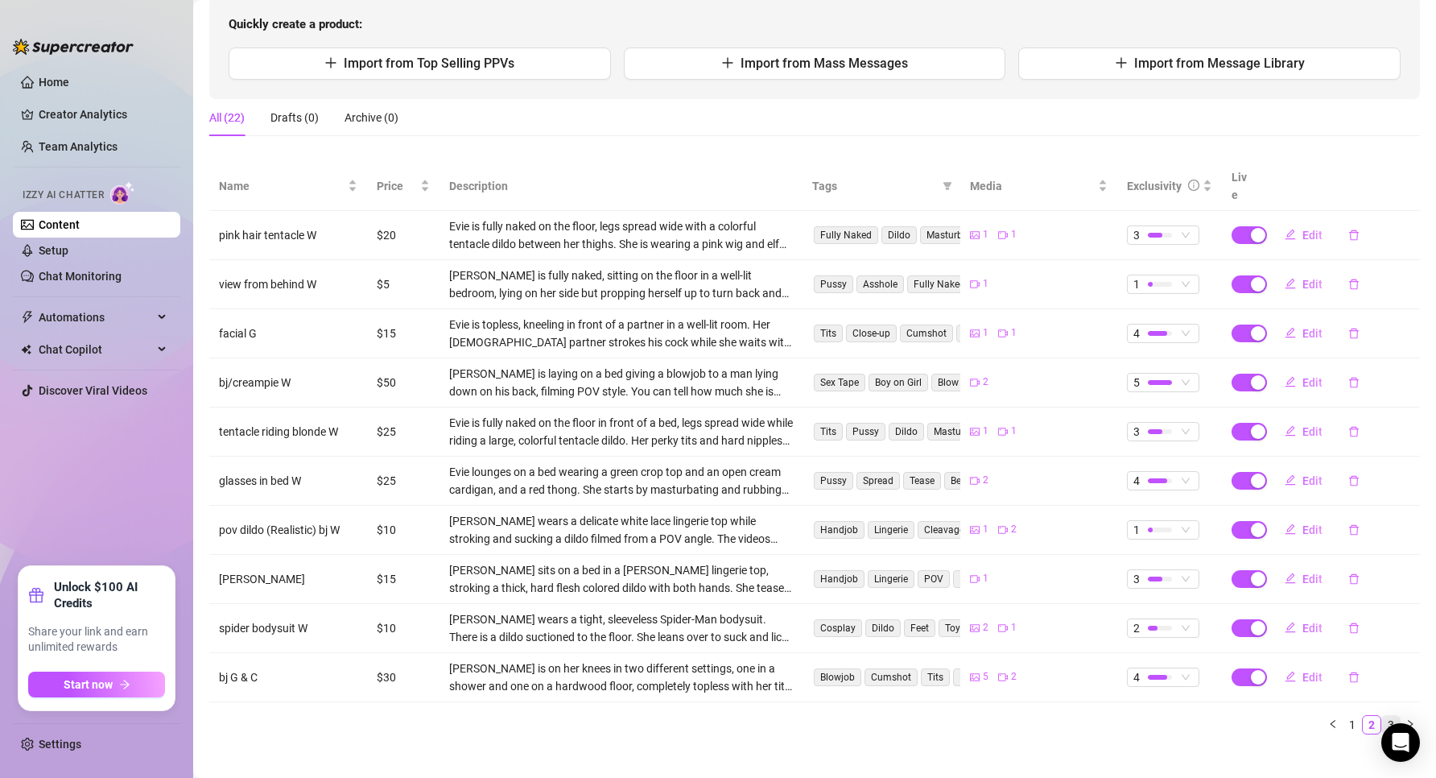
click at [1382, 716] on link "3" at bounding box center [1391, 725] width 18 height 18
